Goal: Transaction & Acquisition: Purchase product/service

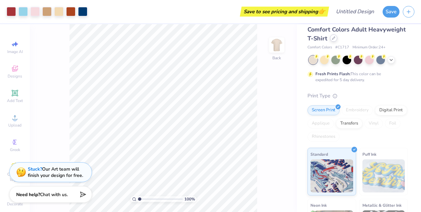
scroll to position [6, 0]
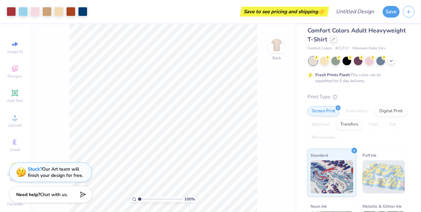
click at [337, 40] on div at bounding box center [333, 38] width 7 height 7
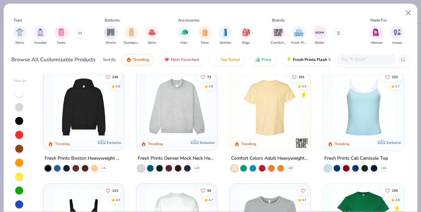
scroll to position [7, 0]
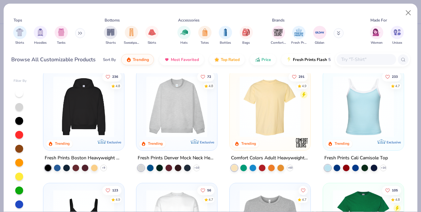
click at [354, 115] on img at bounding box center [364, 106] width 68 height 61
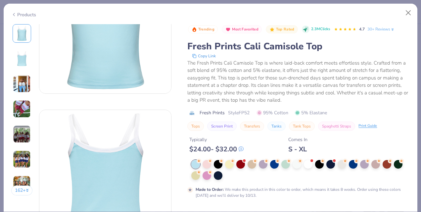
scroll to position [66, 0]
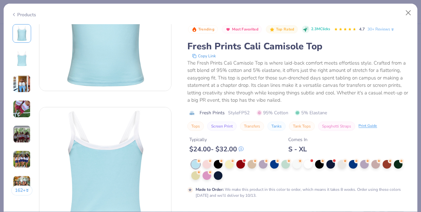
click at [23, 91] on img at bounding box center [22, 84] width 18 height 18
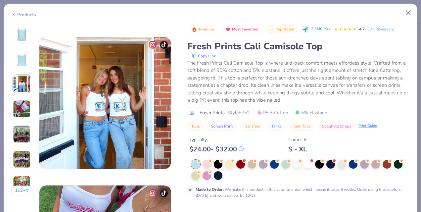
scroll to position [297, 0]
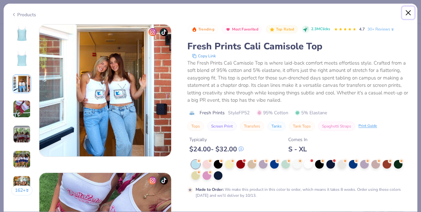
click at [406, 11] on button "Close" at bounding box center [408, 13] width 13 height 13
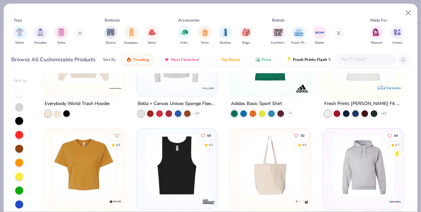
scroll to position [2104, 0]
click at [61, 30] on img "filter for Tanks" at bounding box center [61, 32] width 7 height 8
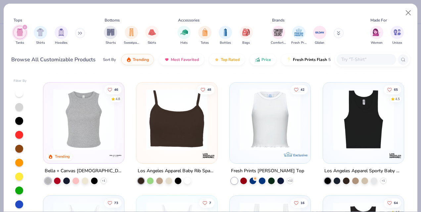
scroll to position [223, 0]
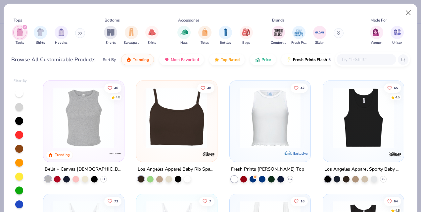
click at [78, 124] on img at bounding box center [84, 117] width 68 height 61
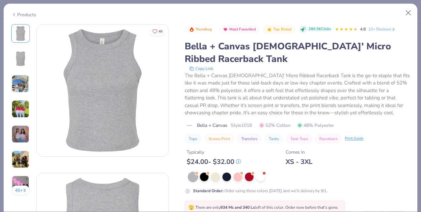
click at [23, 134] on img at bounding box center [21, 134] width 18 height 18
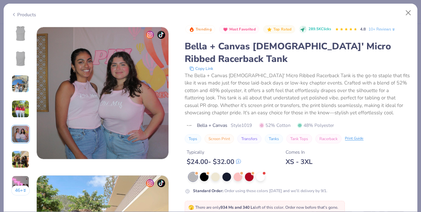
scroll to position [593, 0]
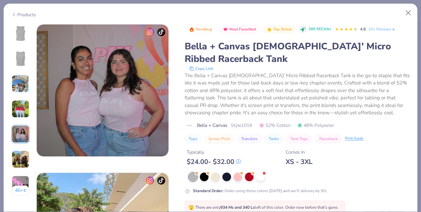
click at [22, 148] on div "46 +" at bounding box center [20, 112] width 19 height 176
click at [409, 13] on button "Close" at bounding box center [408, 13] width 13 height 13
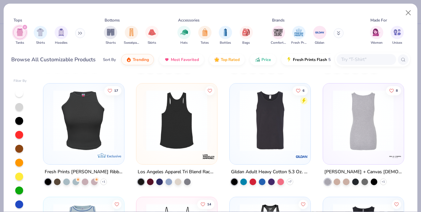
scroll to position [560, 0]
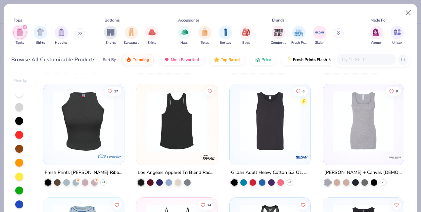
click at [356, 116] on div "73 Exclusive Fresh Prints Lace Cali Camisole Top 7 Exclusive Fresh Prints Cali …" at bounding box center [223, 157] width 373 height 168
click at [369, 138] on img at bounding box center [364, 121] width 68 height 61
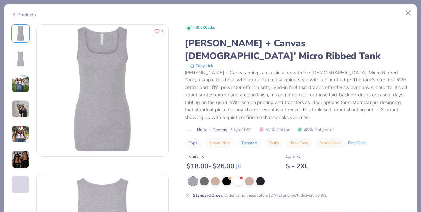
click at [23, 83] on img at bounding box center [21, 84] width 18 height 18
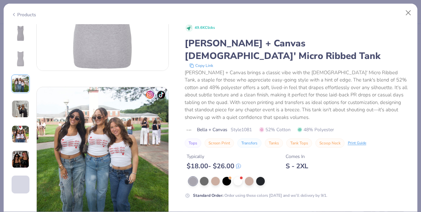
scroll to position [297, 0]
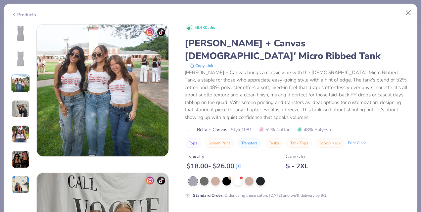
click at [25, 115] on img at bounding box center [21, 109] width 18 height 18
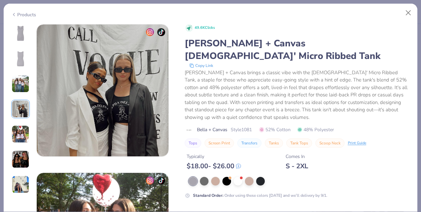
click at [23, 131] on img at bounding box center [21, 134] width 18 height 18
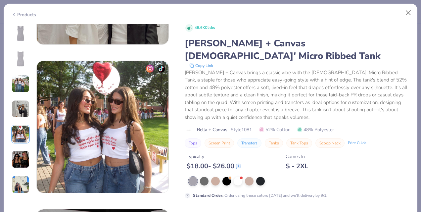
scroll to position [593, 0]
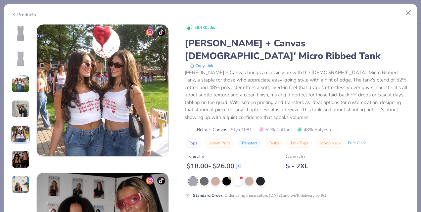
click at [23, 152] on img at bounding box center [21, 159] width 18 height 18
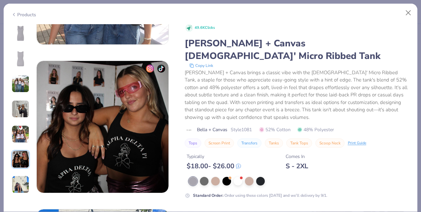
scroll to position [742, 0]
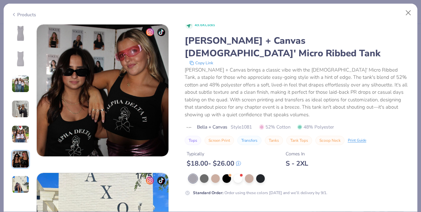
click at [22, 182] on img at bounding box center [21, 184] width 18 height 18
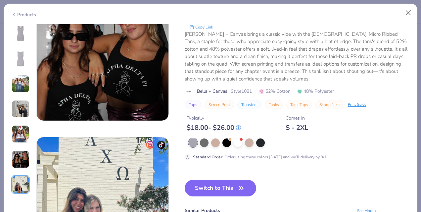
scroll to position [668, 0]
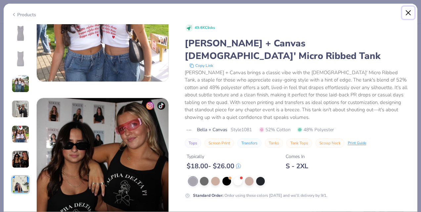
click at [411, 12] on button "Close" at bounding box center [408, 13] width 13 height 13
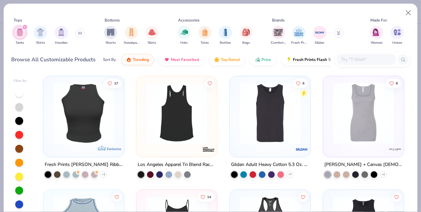
scroll to position [569, 0]
click at [266, 107] on img at bounding box center [270, 112] width 68 height 61
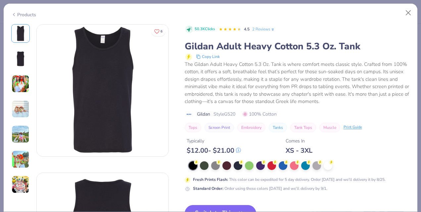
click at [21, 139] on img at bounding box center [21, 134] width 18 height 18
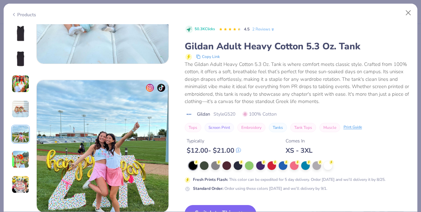
scroll to position [593, 0]
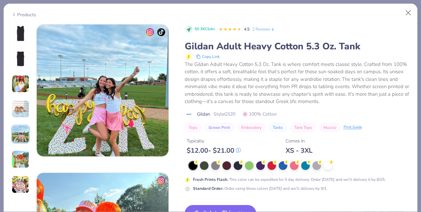
click at [21, 153] on img at bounding box center [21, 159] width 18 height 18
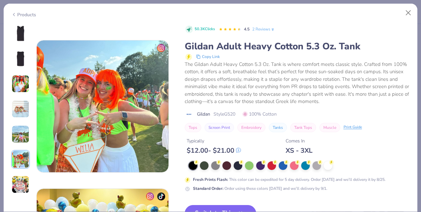
scroll to position [742, 0]
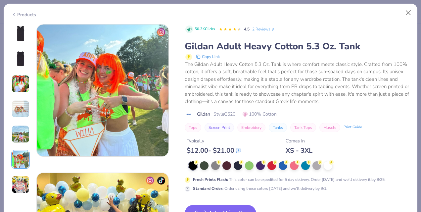
click at [21, 180] on img at bounding box center [21, 184] width 18 height 18
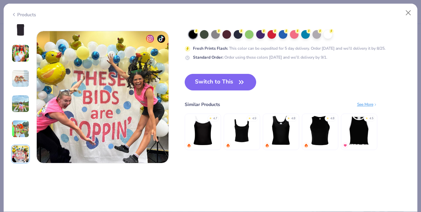
scroll to position [890, 0]
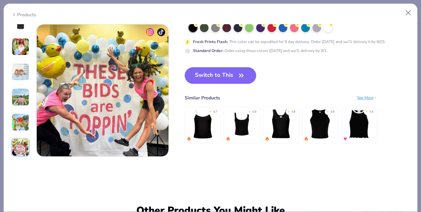
click at [18, 50] on img at bounding box center [21, 47] width 18 height 18
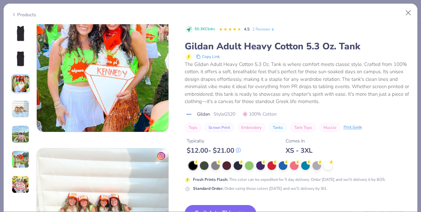
scroll to position [297, 0]
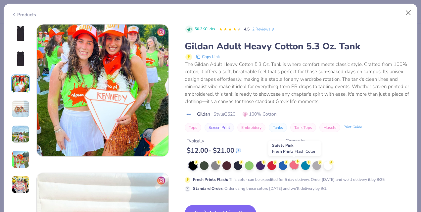
click at [199, 162] on circle at bounding box center [196, 162] width 5 height 5
click at [16, 35] on img at bounding box center [21, 33] width 16 height 16
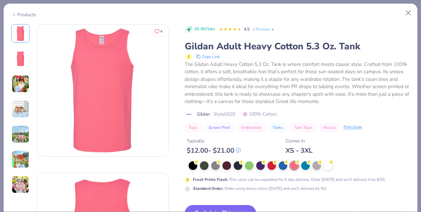
click at [204, 20] on div "Products" at bounding box center [211, 12] width 414 height 17
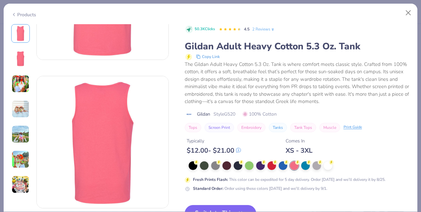
drag, startPoint x: 364, startPoint y: 11, endPoint x: 364, endPoint y: 2, distance: 8.9
click at [364, 2] on div "Products 6 Elli Grace Roy Alpha Delta Pi, Georgia Institute of Technology Elli …" at bounding box center [210, 106] width 421 height 212
click at [239, 205] on button "Switch to This" at bounding box center [221, 213] width 72 height 17
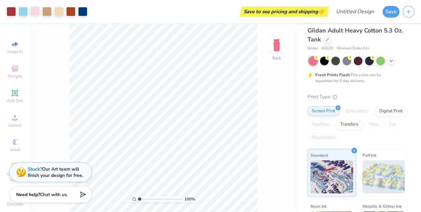
click at [34, 10] on div at bounding box center [34, 10] width 9 height 9
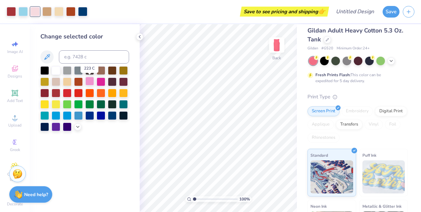
click at [89, 82] on div at bounding box center [89, 81] width 9 height 9
click at [55, 70] on div at bounding box center [56, 70] width 9 height 9
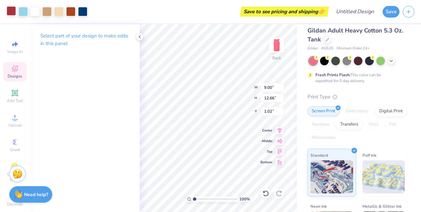
click at [9, 12] on div at bounding box center [11, 10] width 9 height 9
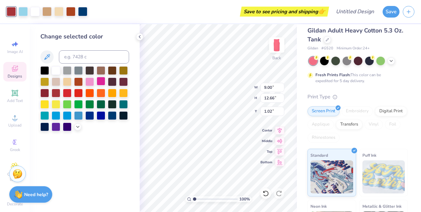
click at [100, 83] on div at bounding box center [101, 81] width 9 height 9
click at [92, 81] on div at bounding box center [89, 81] width 9 height 9
click at [392, 60] on icon at bounding box center [391, 60] width 5 height 5
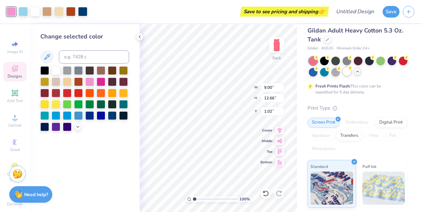
click at [351, 72] on div at bounding box center [347, 71] width 9 height 9
click at [316, 63] on div at bounding box center [313, 61] width 9 height 9
click at [85, 13] on div at bounding box center [82, 10] width 9 height 9
click at [112, 71] on div at bounding box center [112, 70] width 9 height 9
click at [114, 115] on div at bounding box center [112, 115] width 9 height 9
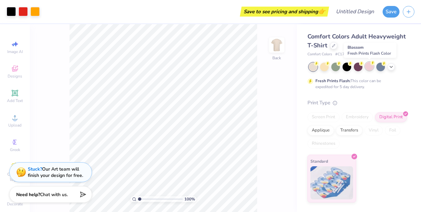
click at [372, 66] on div at bounding box center [369, 66] width 9 height 9
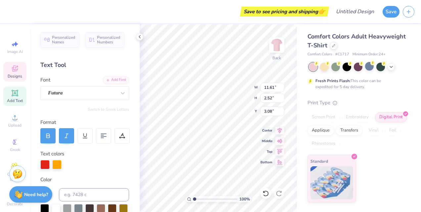
scroll to position [5, 2]
type textarea "PLEDGE PINK"
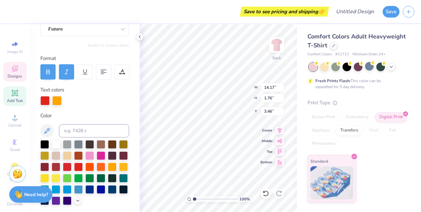
scroll to position [77, 0]
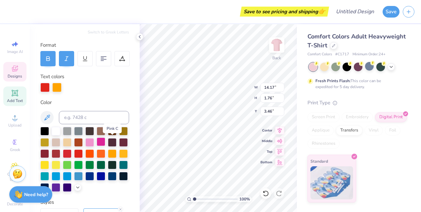
click at [105, 142] on div at bounding box center [101, 141] width 9 height 9
click at [94, 142] on div at bounding box center [89, 141] width 9 height 9
click at [105, 142] on div at bounding box center [101, 141] width 9 height 9
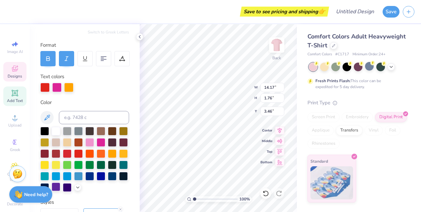
click at [60, 185] on div at bounding box center [56, 186] width 9 height 9
click at [105, 141] on div at bounding box center [101, 141] width 9 height 9
click at [55, 89] on div at bounding box center [56, 87] width 9 height 9
click at [59, 88] on div at bounding box center [56, 87] width 9 height 9
click at [60, 188] on div at bounding box center [56, 186] width 9 height 9
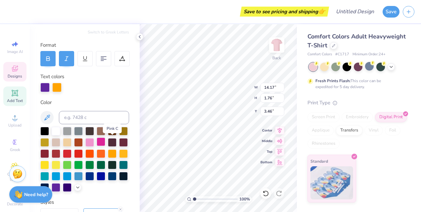
click at [105, 141] on div at bounding box center [101, 141] width 9 height 9
click at [102, 97] on div "Personalized Names Personalized Numbers Text Tool Add Font Font Futura Switch t…" at bounding box center [85, 118] width 110 height 188
click at [58, 85] on div at bounding box center [56, 87] width 9 height 9
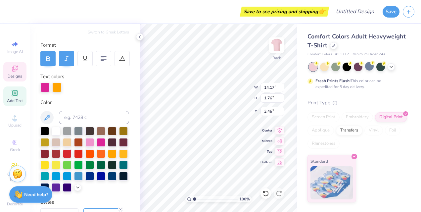
click at [57, 87] on div at bounding box center [56, 87] width 9 height 9
drag, startPoint x: 57, startPoint y: 87, endPoint x: 54, endPoint y: 92, distance: 5.5
click at [54, 92] on div at bounding box center [56, 87] width 9 height 9
click at [56, 86] on div at bounding box center [56, 87] width 9 height 9
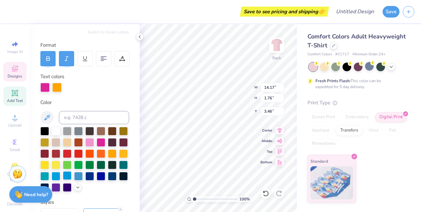
click at [72, 178] on div at bounding box center [67, 175] width 9 height 9
click at [105, 142] on div at bounding box center [101, 141] width 9 height 9
click at [84, 83] on div at bounding box center [84, 87] width 89 height 9
type input "7.74"
type input "7.58"
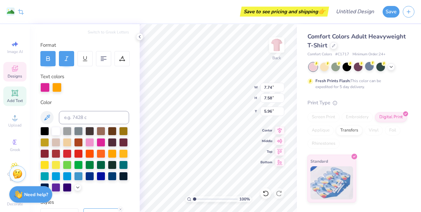
type input "5.96"
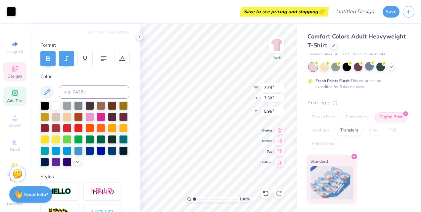
type input "3.56"
type input "0.39"
type input "5.89"
type textarea "] DELTA"
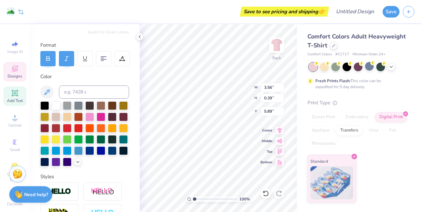
type input "7.74"
type input "7.58"
type input "5.96"
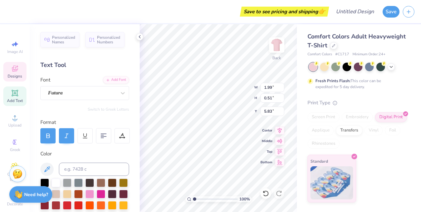
type textarea "]"
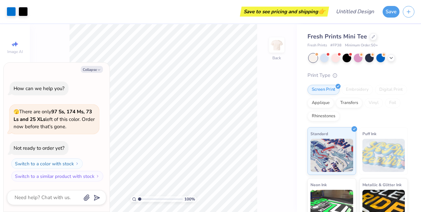
click at [64, 15] on div "Save to see pricing and shipping 👉" at bounding box center [179, 11] width 296 height 23
click at [95, 72] on button "Collapse" at bounding box center [92, 69] width 22 height 7
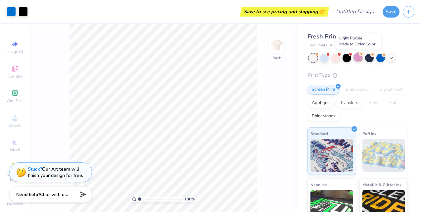
click at [358, 59] on div at bounding box center [358, 57] width 9 height 9
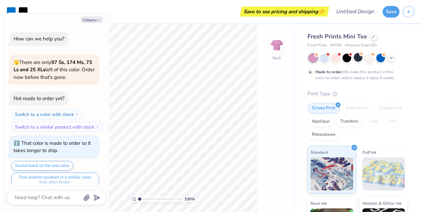
scroll to position [5, 0]
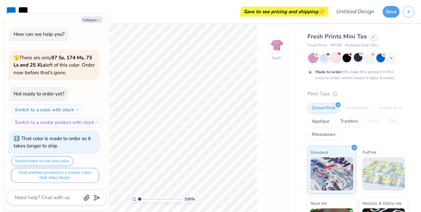
click at [337, 58] on div at bounding box center [335, 57] width 9 height 9
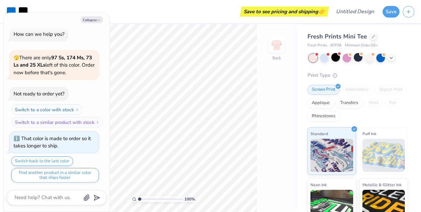
scroll to position [131, 0]
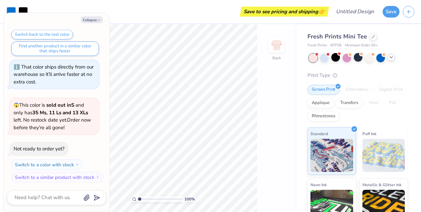
click at [391, 58] on icon at bounding box center [391, 57] width 5 height 5
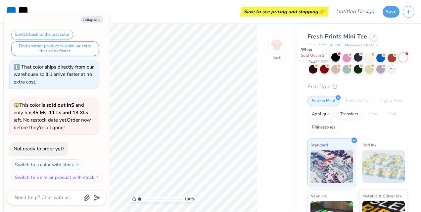
click at [399, 62] on div at bounding box center [403, 57] width 9 height 9
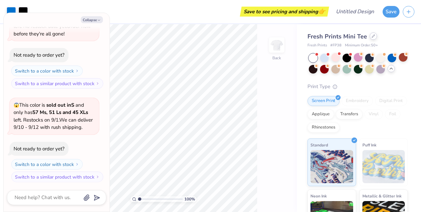
click at [372, 39] on div at bounding box center [373, 35] width 7 height 7
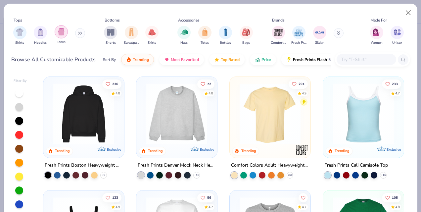
click at [59, 34] on img "filter for Tanks" at bounding box center [61, 32] width 7 height 8
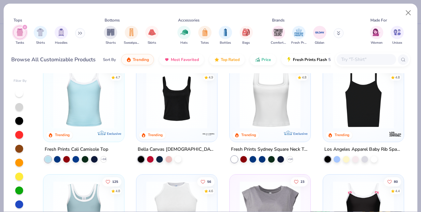
scroll to position [16, 0]
click at [287, 105] on img at bounding box center [270, 98] width 68 height 61
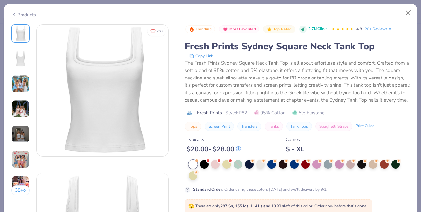
scroll to position [66, 0]
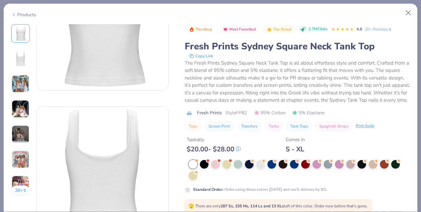
click at [19, 87] on img at bounding box center [21, 84] width 18 height 18
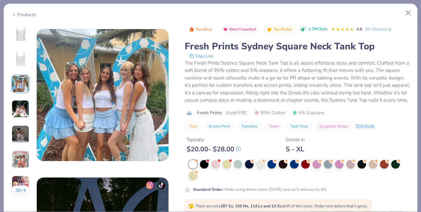
scroll to position [297, 0]
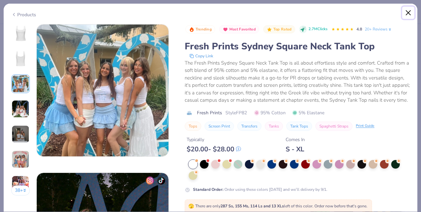
click at [403, 13] on button "Close" at bounding box center [408, 13] width 13 height 13
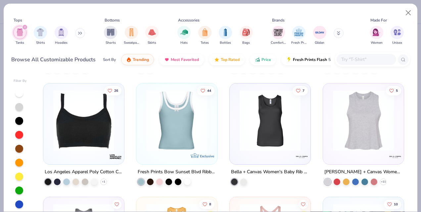
scroll to position [788, 0]
click at [276, 126] on img at bounding box center [270, 120] width 68 height 61
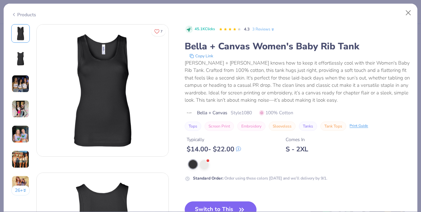
click at [19, 95] on div "26 +" at bounding box center [20, 112] width 19 height 176
click at [18, 90] on img at bounding box center [21, 84] width 18 height 18
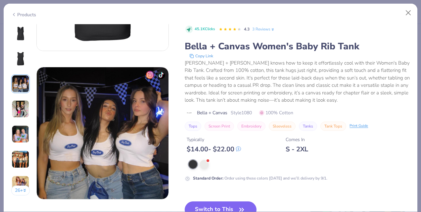
scroll to position [297, 0]
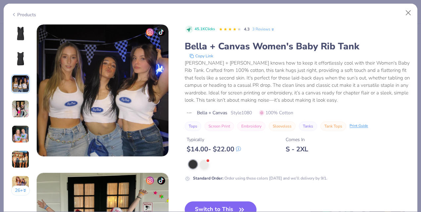
click at [19, 100] on img at bounding box center [21, 109] width 18 height 18
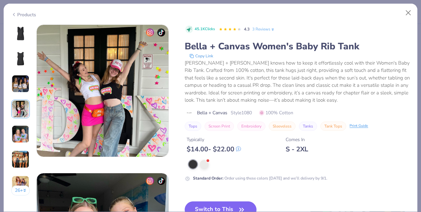
scroll to position [445, 0]
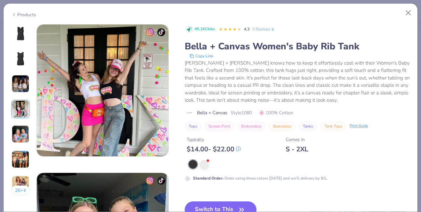
click at [22, 125] on img at bounding box center [21, 134] width 18 height 18
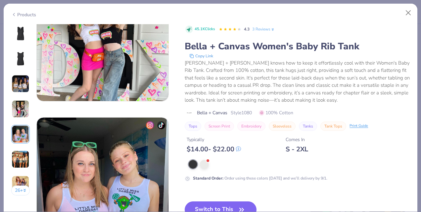
scroll to position [593, 0]
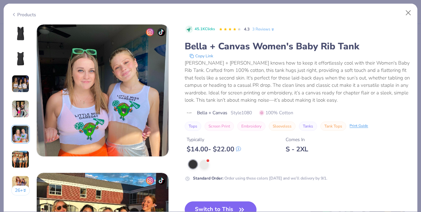
click at [18, 153] on img at bounding box center [21, 159] width 18 height 18
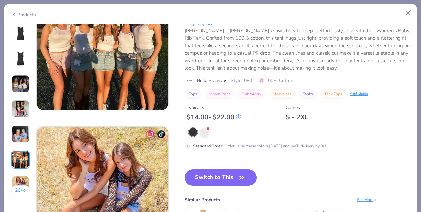
scroll to position [866, 0]
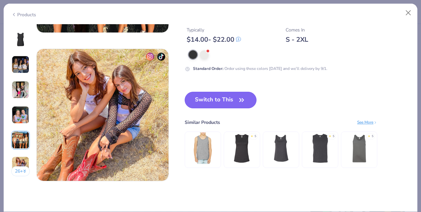
click at [241, 99] on icon "button" at bounding box center [241, 99] width 9 height 9
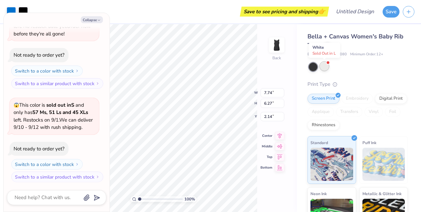
click at [326, 69] on div at bounding box center [324, 66] width 9 height 9
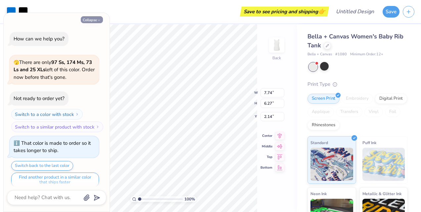
click at [96, 23] on button "Collapse" at bounding box center [92, 19] width 22 height 7
type textarea "x"
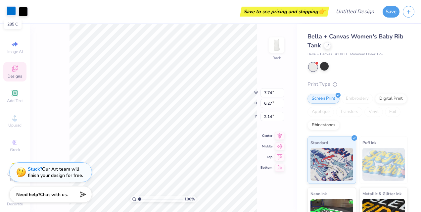
click at [9, 13] on div at bounding box center [11, 10] width 9 height 9
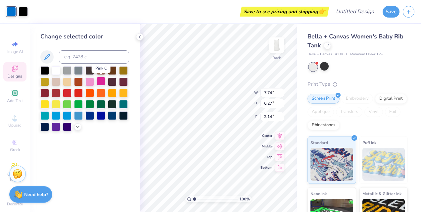
click at [101, 81] on div at bounding box center [101, 81] width 9 height 9
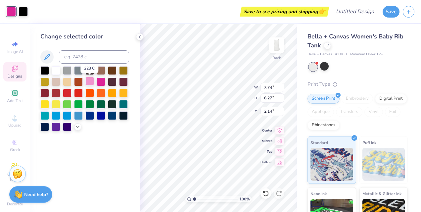
click at [88, 81] on div at bounding box center [89, 81] width 9 height 9
click at [24, 12] on div at bounding box center [23, 10] width 9 height 9
click at [91, 80] on div at bounding box center [89, 81] width 9 height 9
click at [101, 81] on div at bounding box center [101, 81] width 9 height 9
click at [90, 80] on div at bounding box center [89, 81] width 9 height 9
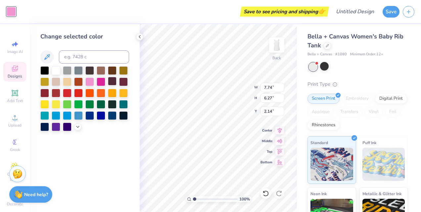
click at [111, 81] on div at bounding box center [112, 81] width 9 height 9
click at [100, 81] on div at bounding box center [101, 81] width 9 height 9
click at [16, 15] on div at bounding box center [11, 11] width 9 height 9
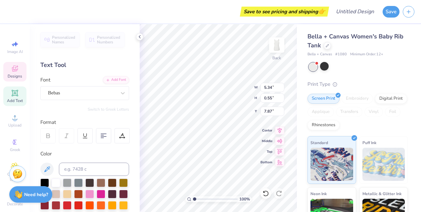
scroll to position [5, 1]
type textarea "W"
type textarea "Breast Buddies Forever 2025"
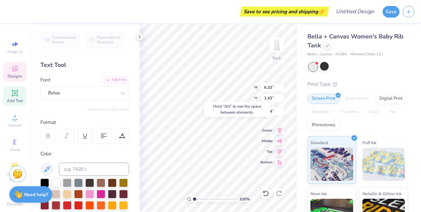
type input "7.74"
type input "2.27"
type input "2.14"
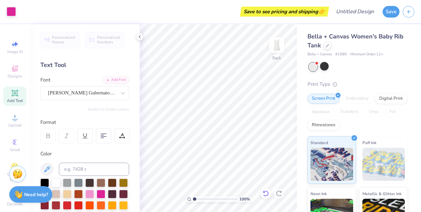
click at [264, 195] on icon at bounding box center [266, 193] width 6 height 6
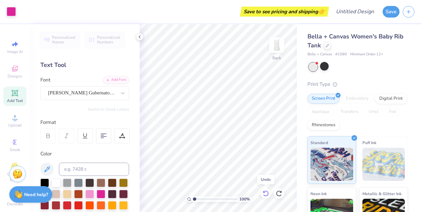
click at [264, 195] on icon at bounding box center [266, 193] width 6 height 6
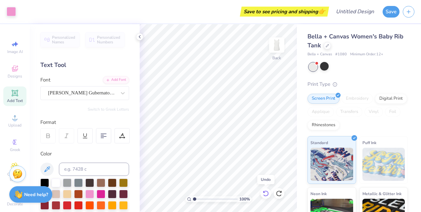
click at [264, 195] on icon at bounding box center [266, 193] width 6 height 6
click at [25, 11] on div at bounding box center [23, 10] width 9 height 9
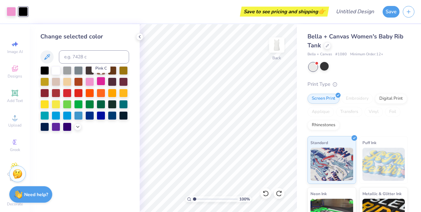
click at [100, 81] on div at bounding box center [101, 81] width 9 height 9
click at [101, 82] on div at bounding box center [101, 81] width 9 height 9
click at [12, 10] on div at bounding box center [11, 10] width 9 height 9
click at [27, 13] on div at bounding box center [23, 10] width 9 height 9
click at [93, 70] on div at bounding box center [89, 70] width 9 height 9
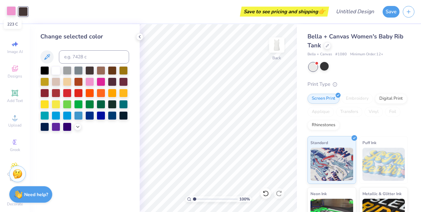
click at [11, 13] on div at bounding box center [11, 10] width 9 height 9
click at [101, 82] on div at bounding box center [101, 81] width 9 height 9
click at [23, 12] on div at bounding box center [23, 10] width 9 height 9
click at [90, 84] on div at bounding box center [89, 81] width 9 height 9
click at [91, 70] on div at bounding box center [89, 70] width 9 height 9
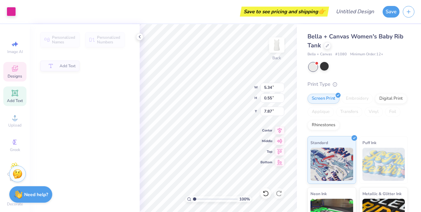
type input "5.34"
type input "0.55"
type input "7.87"
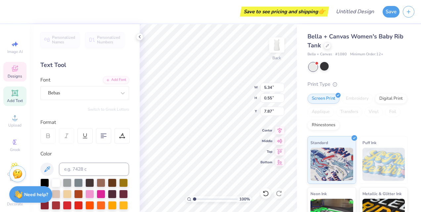
scroll to position [5, 1]
type textarea "W"
type textarea "Breast Buddies Forever"
type input "7.74"
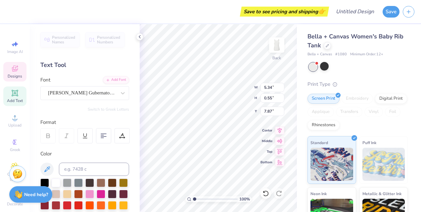
type input "2.27"
type input "2.14"
type textarea "S"
type textarea "C"
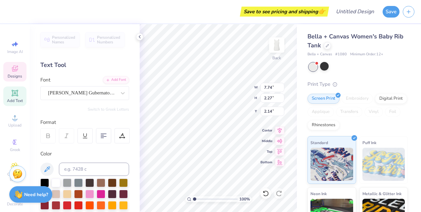
scroll to position [5, 2]
type textarea "F"
click at [220, 93] on div "100 % Back W 7.74 7.74 " H 2.27 2.27 " Y 2.14 2.14 " Center Middle Top Bottom" at bounding box center [218, 118] width 157 height 188
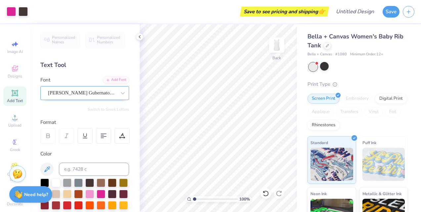
click at [88, 94] on div "Quimby Gubernatorial" at bounding box center [82, 93] width 70 height 10
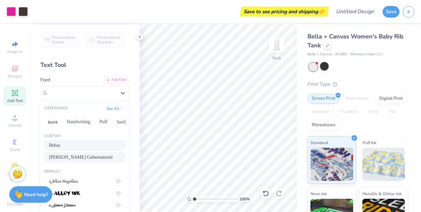
click at [75, 146] on div "Bebas" at bounding box center [85, 145] width 72 height 7
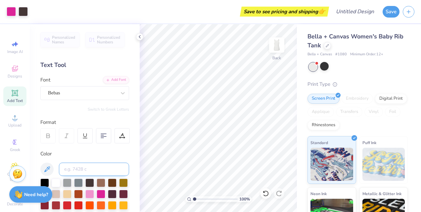
click at [90, 169] on input at bounding box center [94, 169] width 70 height 13
click at [266, 192] on icon at bounding box center [266, 193] width 7 height 7
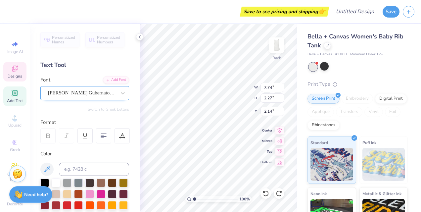
click at [92, 92] on div "Quimby Gubernatorial" at bounding box center [82, 93] width 70 height 10
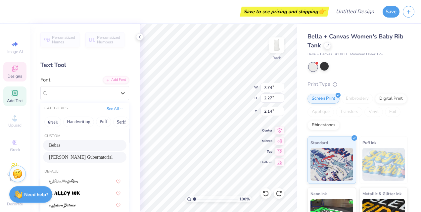
click at [76, 145] on div "Bebas" at bounding box center [85, 145] width 72 height 7
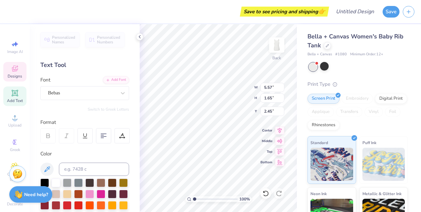
type input "5.57"
type input "1.65"
type input "2.45"
type textarea "S"
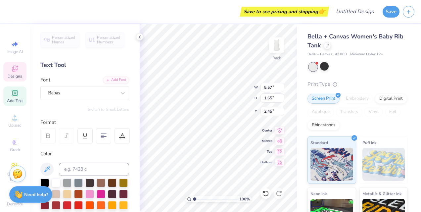
scroll to position [5, 2]
type textarea "Sleigh Cancer"
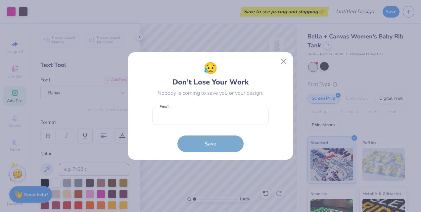
click at [165, 128] on form "Email is a required field Email Save" at bounding box center [210, 128] width 117 height 49
click at [195, 120] on input "email" at bounding box center [210, 116] width 117 height 18
type input "zmorrow@udel.edu"
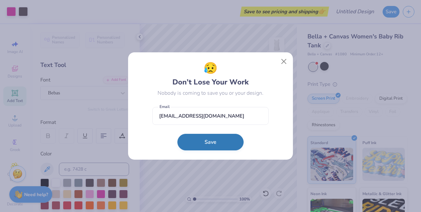
click at [213, 142] on button "Save" at bounding box center [210, 142] width 66 height 17
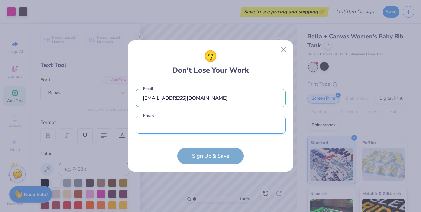
click at [254, 116] on input "tel" at bounding box center [211, 125] width 150 height 18
type input "(484) 356-8003"
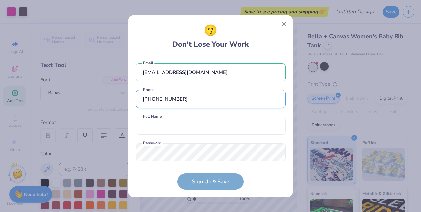
scroll to position [10, 0]
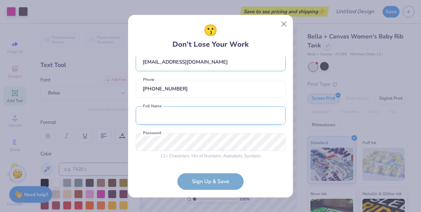
click at [207, 122] on input "text" at bounding box center [211, 115] width 150 height 18
type input "Zoe Morrow"
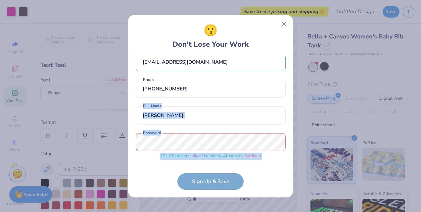
drag, startPoint x: 198, startPoint y: 176, endPoint x: 208, endPoint y: 129, distance: 47.3
click at [208, 129] on form "zmorrow@udel.edu Email (484) 356-8003 Phone Zoe Morrow Full Name 12 + Character…" at bounding box center [211, 123] width 150 height 133
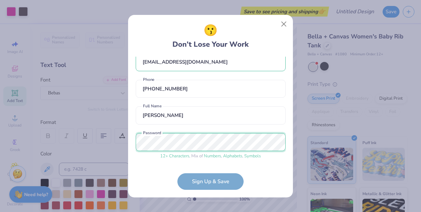
scroll to position [35, 0]
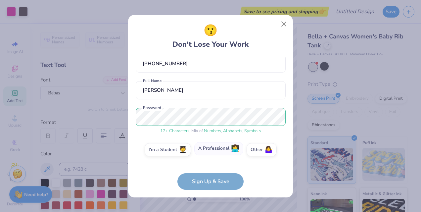
click at [229, 150] on label "A Professional 👩‍💻" at bounding box center [218, 148] width 49 height 13
click at [213, 184] on input "A Professional 👩‍💻" at bounding box center [211, 186] width 4 height 4
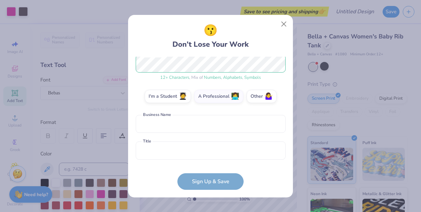
click at [215, 184] on form "zmorrow@udel.edu Email (484) 356-8003 Phone Zoe Morrow Full Name 12 + Character…" at bounding box center [211, 123] width 150 height 133
click at [183, 126] on input "text" at bounding box center [211, 124] width 150 height 18
type input "EF"
click at [267, 95] on span "🤷‍♀️" at bounding box center [269, 95] width 8 height 8
click at [213, 184] on input "Other 🤷‍♀️" at bounding box center [211, 186] width 4 height 4
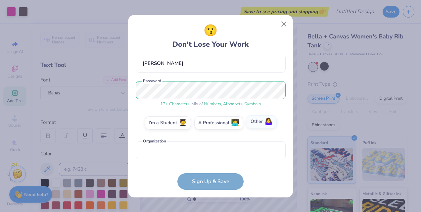
scroll to position [62, 0]
click at [205, 183] on form "zmorrow@udel.edu Email (484) 356-8003 Phone Zoe Morrow Full Name 12 + Character…" at bounding box center [211, 123] width 150 height 133
click at [195, 161] on div "zmorrow@udel.edu Email (484) 356-8003 Phone Zoe Morrow Full Name 12 + Character…" at bounding box center [211, 110] width 150 height 106
click at [192, 150] on input "text" at bounding box center [211, 150] width 150 height 18
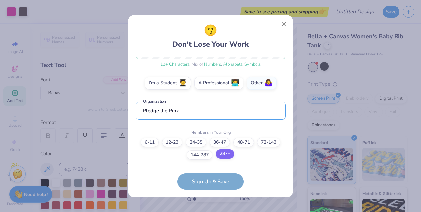
type input "Pledge the Pink"
click at [225, 158] on div "6-11 12-23 24-35 36-47 48-71 72-143 144-287 287+" at bounding box center [211, 149] width 150 height 22
click at [221, 157] on label "287+" at bounding box center [225, 153] width 19 height 9
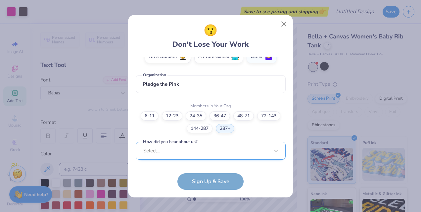
click at [211, 151] on div "Select..." at bounding box center [211, 151] width 150 height 18
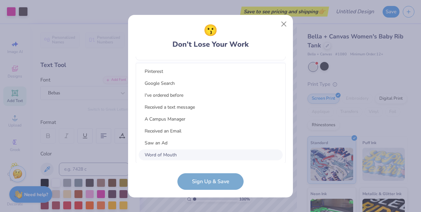
click at [198, 151] on div "Word of Mouth" at bounding box center [211, 154] width 144 height 11
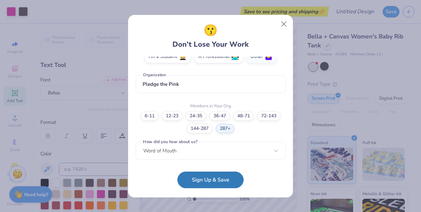
click at [198, 180] on button "Sign Up & Save" at bounding box center [210, 180] width 66 height 17
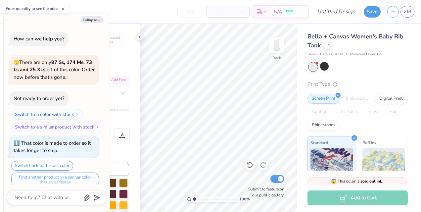
scroll to position [336, 0]
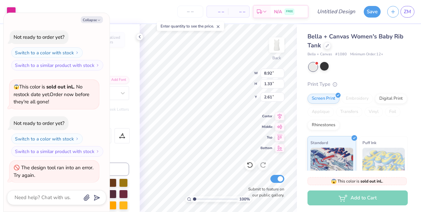
type textarea "x"
type textarea "Sleigh"
type textarea "x"
type textarea "Sleigh"
type textarea "x"
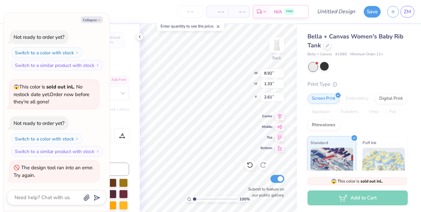
type textarea "Sleig"
type textarea "x"
type textarea "Slei"
type textarea "x"
type textarea "Sle"
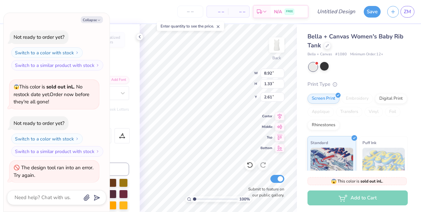
type textarea "x"
type textarea "Sl"
type textarea "x"
type textarea "S"
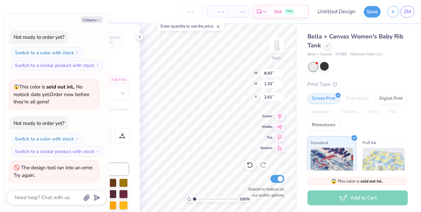
type textarea "x"
type textarea "S"
type textarea "x"
type textarea "Ski"
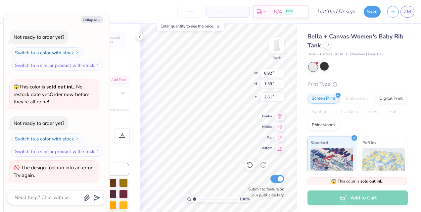
type textarea "x"
type textarea "Ski y"
type textarea "x"
type textarea "Ski ya"
type textarea "x"
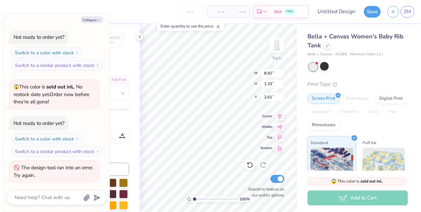
type textarea "Ski ya"
type textarea "x"
type textarea "Ski y"
type textarea "x"
type textarea "Ski you"
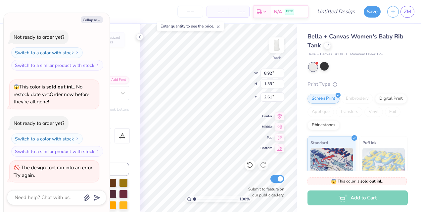
type textarea "x"
type textarea "Ski you"
type textarea "x"
type textarea "Ski you l"
type textarea "x"
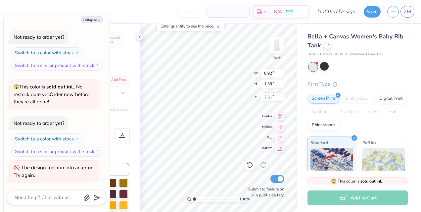
type textarea "Ski you la"
type textarea "x"
type textarea "Ski you lat"
type textarea "x"
type textarea "Ski you late"
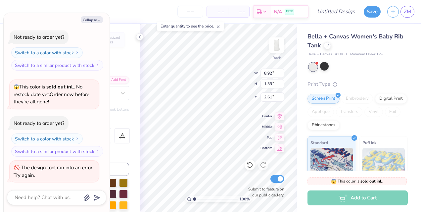
type textarea "x"
type textarea "Ski you later"
type textarea "x"
type textarea "Ski you later,"
type textarea "x"
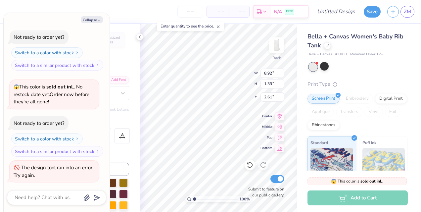
type textarea "Ski you later,"
type textarea "x"
type textarea "Ski you later, C"
type textarea "x"
type textarea "Ski you later, Can"
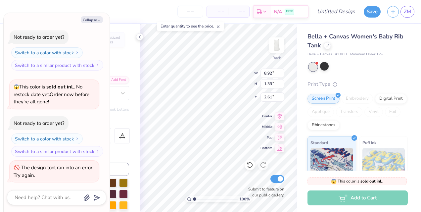
type textarea "x"
type textarea "Ski you later, Cance"
type textarea "x"
type textarea "Ski you later, Cancer"
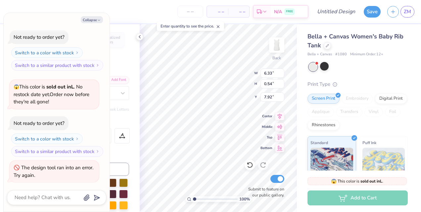
type textarea "x"
type textarea "Breast Buddies Forever 2"
type textarea "x"
type textarea "Breast Buddies Forever 20"
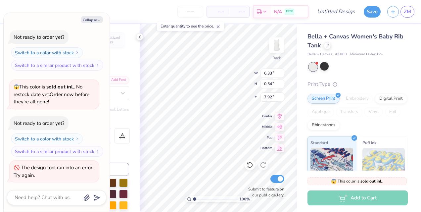
type textarea "x"
type textarea "Breast Buddies Forever 202"
type textarea "x"
type textarea "Breast Buddies Forever 2025"
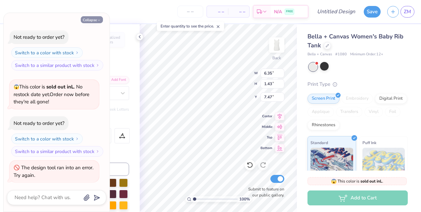
click at [95, 21] on button "Collapse" at bounding box center [92, 19] width 22 height 7
type textarea "x"
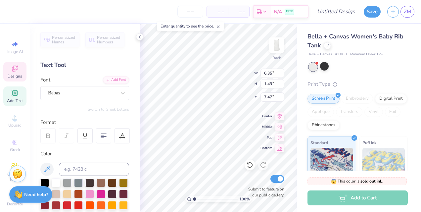
scroll to position [5, 1]
click at [279, 125] on icon at bounding box center [279, 126] width 9 height 8
type input "8.78"
click at [280, 126] on icon at bounding box center [279, 126] width 9 height 8
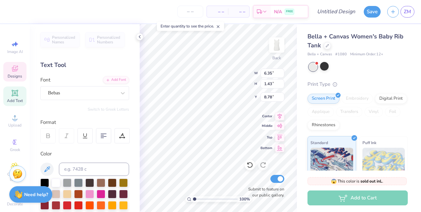
type textarea "Breast Buddies Forever 2025"
type textarea "Ski you later, Cancer."
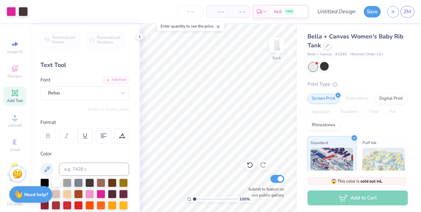
click at [378, 67] on div at bounding box center [358, 67] width 99 height 9
click at [327, 44] on icon at bounding box center [327, 45] width 3 height 3
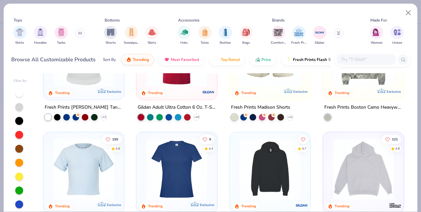
scroll to position [740, 0]
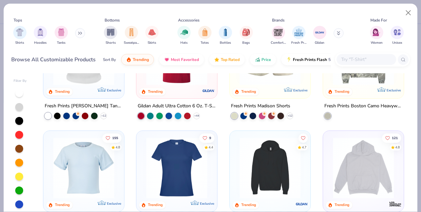
click at [177, 158] on img at bounding box center [177, 167] width 68 height 61
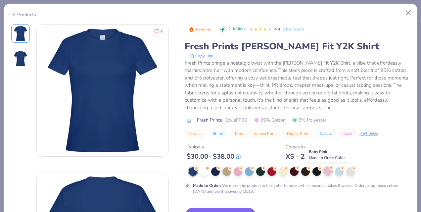
click at [328, 171] on div at bounding box center [328, 171] width 9 height 9
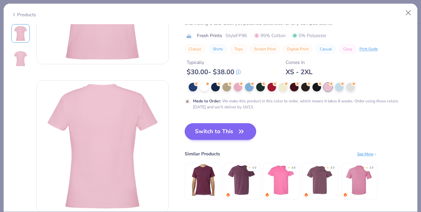
scroll to position [64, 0]
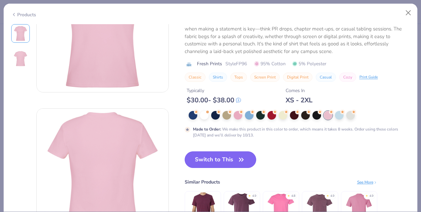
click at [229, 161] on button "Switch to This" at bounding box center [221, 159] width 72 height 17
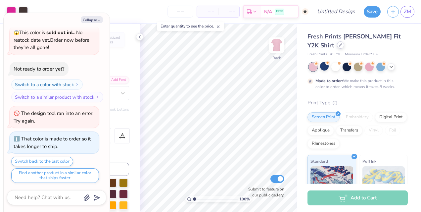
click at [339, 44] on icon at bounding box center [340, 45] width 3 height 3
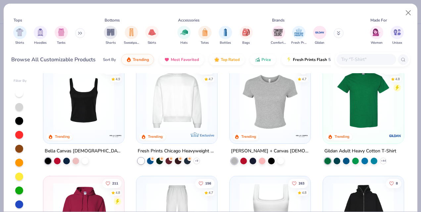
scroll to position [158, 0]
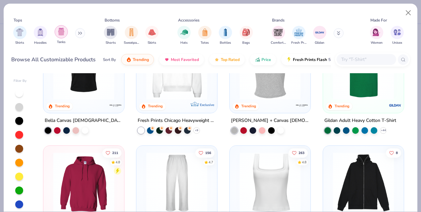
click at [61, 35] on img "filter for Tanks" at bounding box center [61, 32] width 7 height 8
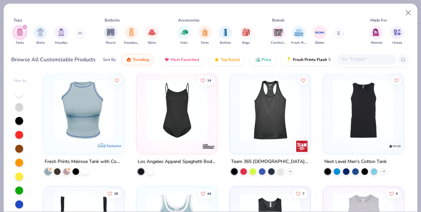
scroll to position [684, 0]
click at [253, 107] on img at bounding box center [270, 110] width 68 height 61
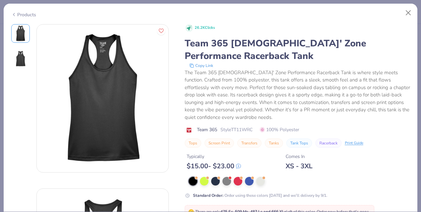
scroll to position [64, 0]
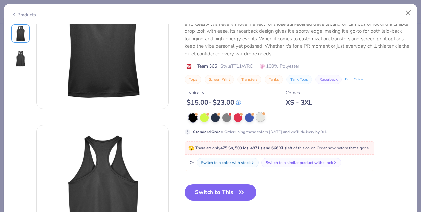
click at [261, 119] on div at bounding box center [260, 117] width 9 height 9
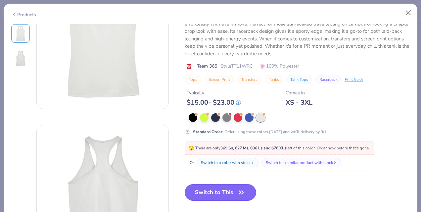
click at [224, 193] on button "Switch to This" at bounding box center [221, 192] width 72 height 17
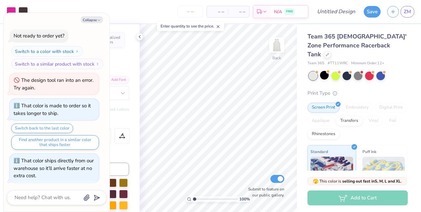
click at [373, 89] on div "Print Type" at bounding box center [358, 93] width 100 height 8
click at [341, 198] on div "Add to Cart" at bounding box center [358, 197] width 100 height 15
click at [101, 20] on icon "button" at bounding box center [99, 20] width 4 height 4
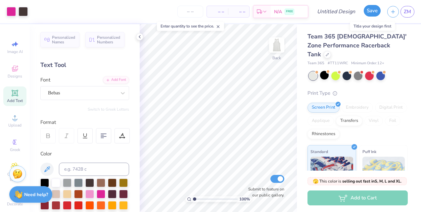
click at [372, 15] on button "Save" at bounding box center [372, 11] width 17 height 12
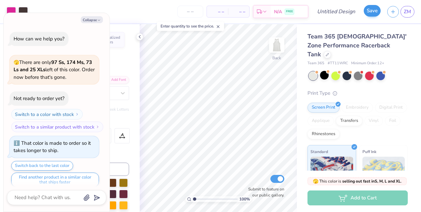
scroll to position [442, 0]
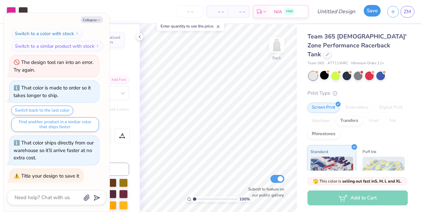
click at [373, 15] on button "Save" at bounding box center [372, 11] width 17 height 12
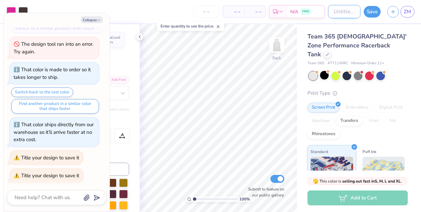
type textarea "x"
click at [343, 9] on input "Design Title" at bounding box center [344, 11] width 32 height 13
type input "S"
type textarea "x"
type input "Sk"
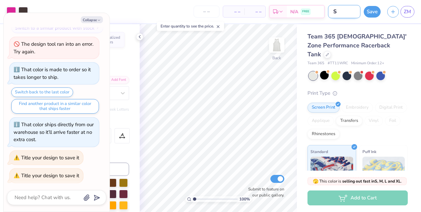
type textarea "x"
type input "Ski"
type textarea "x"
type input "Ski"
type textarea "x"
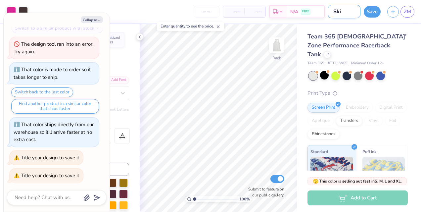
type input "Ski y"
type textarea "x"
type input "Ski yo"
type textarea "x"
type input "Ski you"
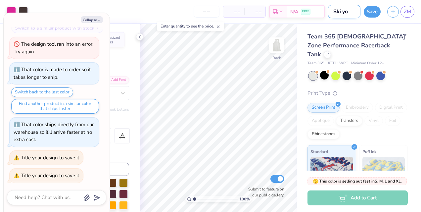
type textarea "x"
type input "Ski you"
type textarea "x"
type input "Ski you l"
type textarea "x"
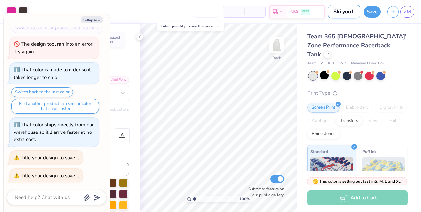
type input "Ski you la"
type textarea "x"
type input "Ski you lat"
type textarea "x"
type input "Ski you late"
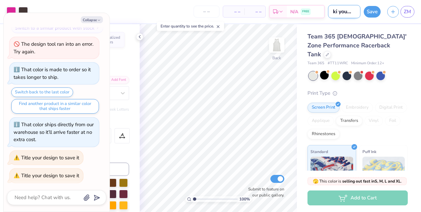
type textarea "x"
type input "Ski you later"
type textarea "x"
type input "Ski you later,"
type textarea "x"
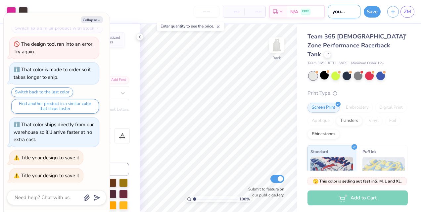
type input "Ski you later,"
type textarea "x"
type input "Ski you later, C"
type textarea "x"
type input "Ski you later, Ca"
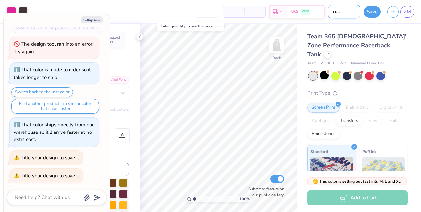
type textarea "x"
type input "Ski you later, Can"
type textarea "x"
type input "Ski you later, Canc"
type textarea "x"
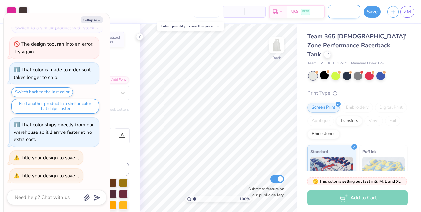
type input "Ski you later, Cance"
type textarea "x"
type input "Ski you later, Cancer"
type textarea "x"
type input "Ski you later, Cancer."
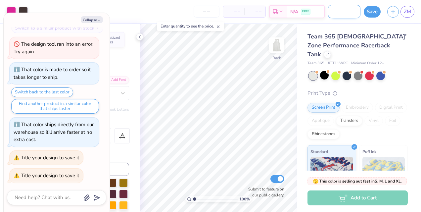
type textarea "x"
type input "Ski you later, Cancer."
click at [373, 11] on button "Save" at bounding box center [372, 11] width 17 height 12
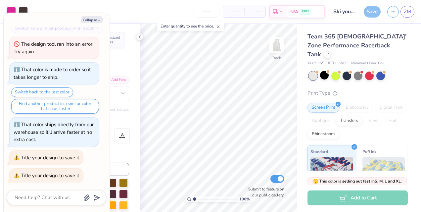
click at [373, 10] on div "Save" at bounding box center [372, 12] width 17 height 12
click at [297, 14] on span "N/A" at bounding box center [294, 12] width 8 height 7
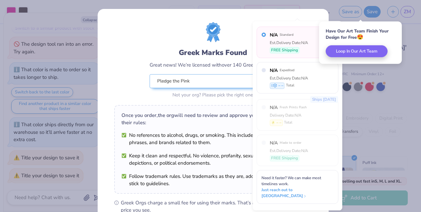
click at [307, 19] on div "Greek Marks Found Great news! We’re licensed with over 140 Greek Orgs. 🥳 Pledge…" at bounding box center [213, 151] width 231 height 285
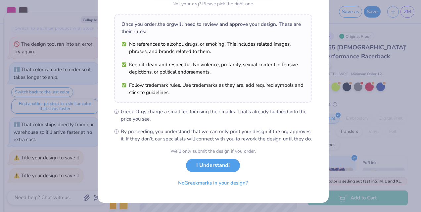
scroll to position [97, 0]
click at [223, 165] on button "I Understand!" at bounding box center [213, 164] width 54 height 14
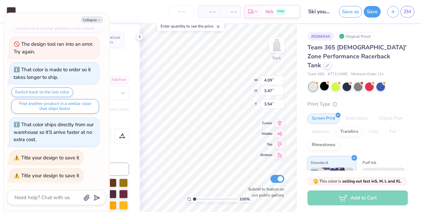
type textarea "x"
type input "0.40"
type input "0.26"
type input "4.54"
type textarea "x"
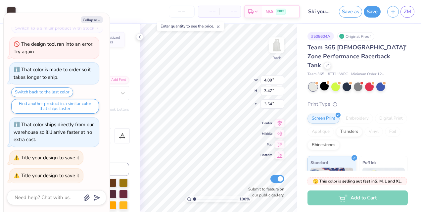
type input "0.40"
type input "0.26"
type input "4.54"
click at [93, 21] on button "Collapse" at bounding box center [92, 19] width 22 height 7
type textarea "x"
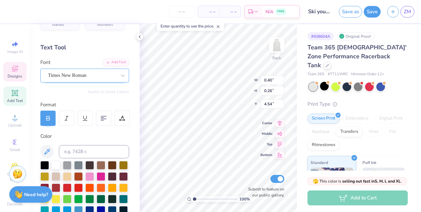
scroll to position [19, 0]
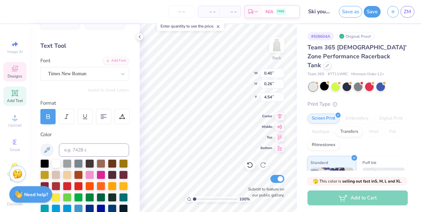
type input "2.96"
type input "1.97"
type input "4.26"
type textarea "S"
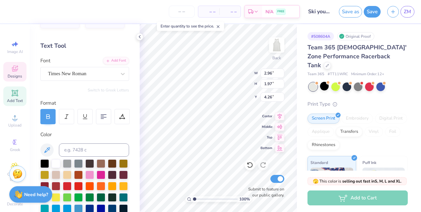
type textarea "b"
type textarea "B"
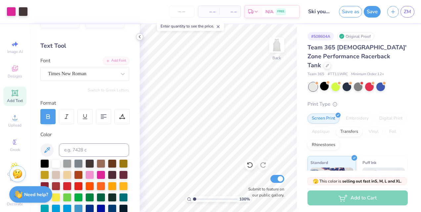
click at [141, 36] on icon at bounding box center [139, 36] width 5 height 5
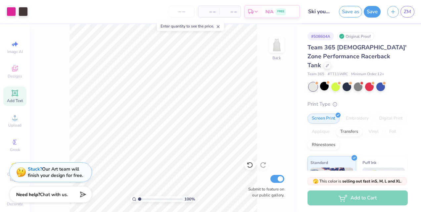
click at [223, 11] on div "– – Total" at bounding box center [230, 11] width 21 height 11
click at [187, 15] on input "number" at bounding box center [182, 12] width 26 height 12
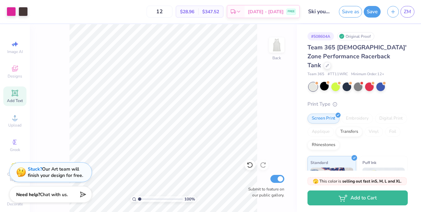
type input "1"
click at [193, 14] on input "10" at bounding box center [182, 12] width 26 height 12
type input "12"
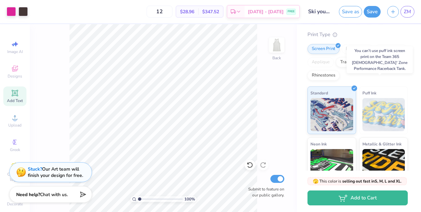
scroll to position [0, 0]
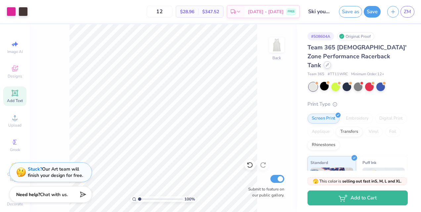
click at [329, 63] on icon at bounding box center [327, 64] width 3 height 3
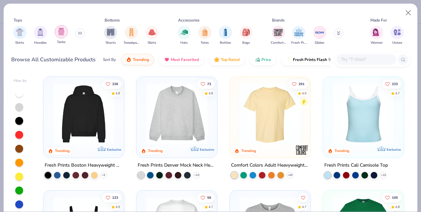
click at [63, 33] on img "filter for Tanks" at bounding box center [61, 32] width 7 height 8
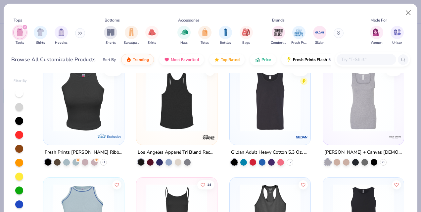
scroll to position [581, 0]
click at [407, 11] on button "Close" at bounding box center [408, 13] width 13 height 13
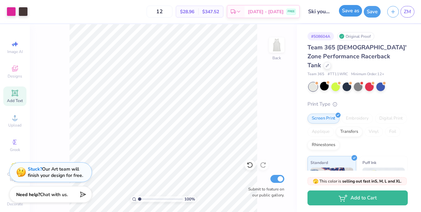
click at [354, 13] on button "Save as" at bounding box center [350, 11] width 23 height 12
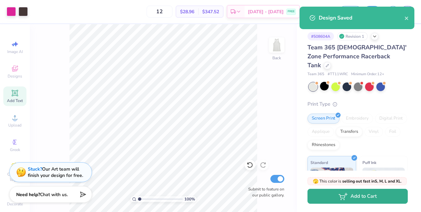
click at [365, 200] on button "Add to Cart" at bounding box center [358, 196] width 100 height 15
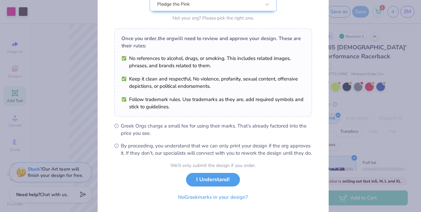
scroll to position [77, 0]
click at [219, 185] on button "I Understand!" at bounding box center [213, 178] width 54 height 14
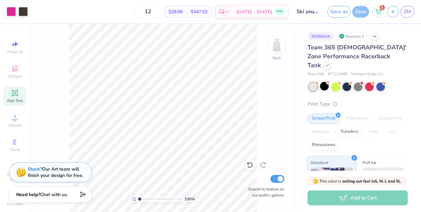
scroll to position [0, 0]
click at [332, 199] on div "Add to Cart" at bounding box center [358, 197] width 100 height 15
click at [380, 10] on icon at bounding box center [378, 10] width 6 height 5
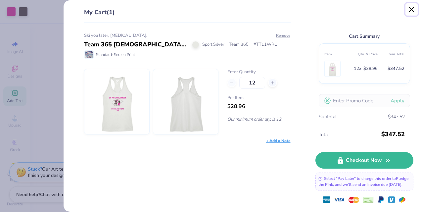
click at [412, 12] on button "Close" at bounding box center [412, 9] width 13 height 13
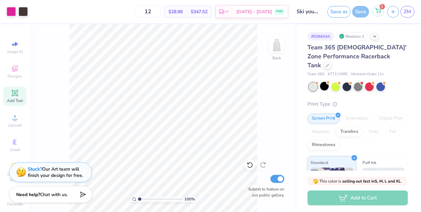
click at [380, 13] on icon at bounding box center [378, 10] width 6 height 5
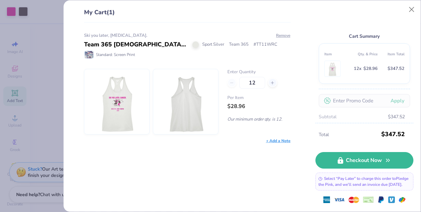
click at [279, 142] on div "+ Add a Note" at bounding box center [278, 141] width 25 height 6
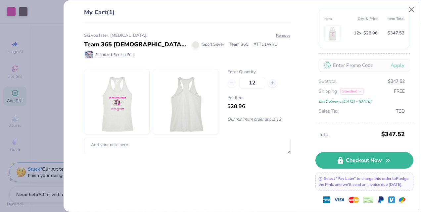
scroll to position [40, 0]
click at [355, 89] on div "Subtotal $347.52 Shipping Standard FREE Est. Delivery: Aug 29 - Sep 1 Sales Tax…" at bounding box center [364, 96] width 91 height 37
click at [355, 88] on div "Standard" at bounding box center [352, 91] width 24 height 7
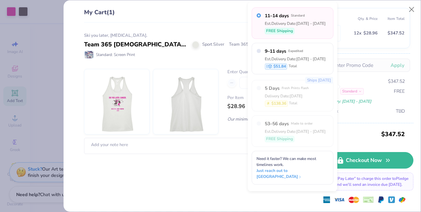
click at [356, 88] on div "Standard" at bounding box center [352, 91] width 24 height 7
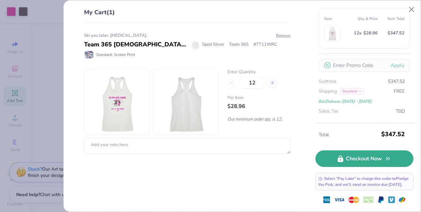
click at [382, 155] on link "Checkout Now" at bounding box center [365, 158] width 98 height 17
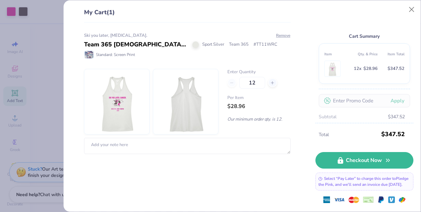
scroll to position [40, 0]
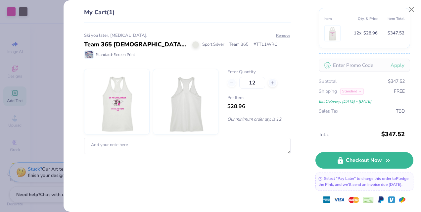
click at [60, 64] on div "My Cart (1) Ski you later, Cancer. Team 365 Ladies' Zone Performance Racerback …" at bounding box center [210, 106] width 421 height 212
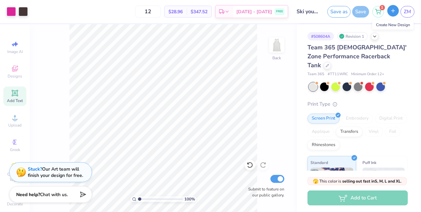
click at [393, 10] on icon "button" at bounding box center [393, 11] width 6 height 6
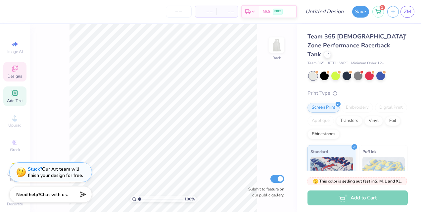
click at [12, 78] on span "Designs" at bounding box center [15, 76] width 15 height 5
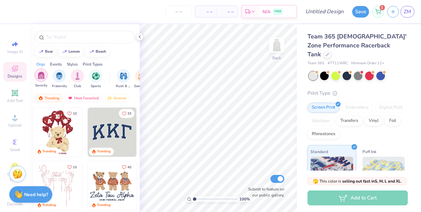
click at [45, 77] on div "filter for Sorority" at bounding box center [40, 75] width 13 height 13
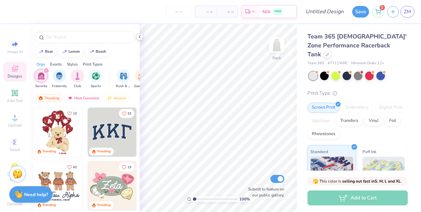
click at [169, 91] on div "– – Per Item – – Total Est. Delivery N/A FREE Design Title Save 1 ZM Image AI D…" at bounding box center [210, 106] width 421 height 212
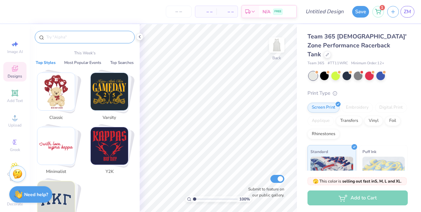
click at [72, 35] on input "text" at bounding box center [88, 37] width 85 height 7
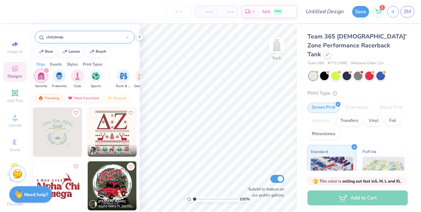
type input "christmas"
click at [87, 97] on div "Most Favorited" at bounding box center [83, 98] width 37 height 8
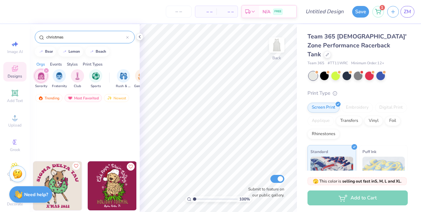
scroll to position [139, 0]
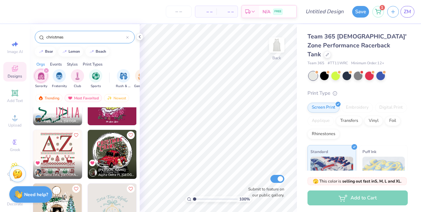
click at [129, 37] on div "christmas" at bounding box center [85, 37] width 100 height 13
click at [155, 18] on div "– – Per Item – – Total Est. Delivery N/A FREE" at bounding box center [153, 11] width 287 height 23
click at [10, 10] on div "– – Per Item – – Total Est. Delivery N/A FREE" at bounding box center [153, 11] width 287 height 23
click at [404, 13] on span "ZM" at bounding box center [407, 12] width 7 height 8
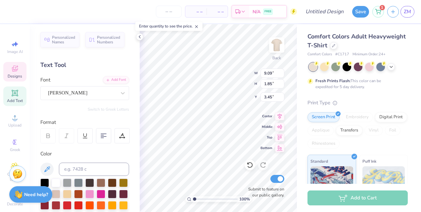
scroll to position [5, 1]
